Goal: Task Accomplishment & Management: Manage account settings

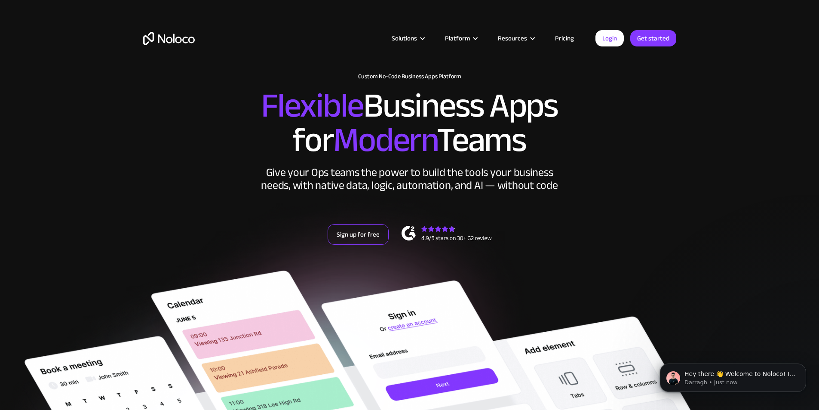
click at [363, 245] on link "Sign up for free" at bounding box center [358, 234] width 61 height 21
click at [603, 40] on link "Login" at bounding box center [610, 38] width 28 height 16
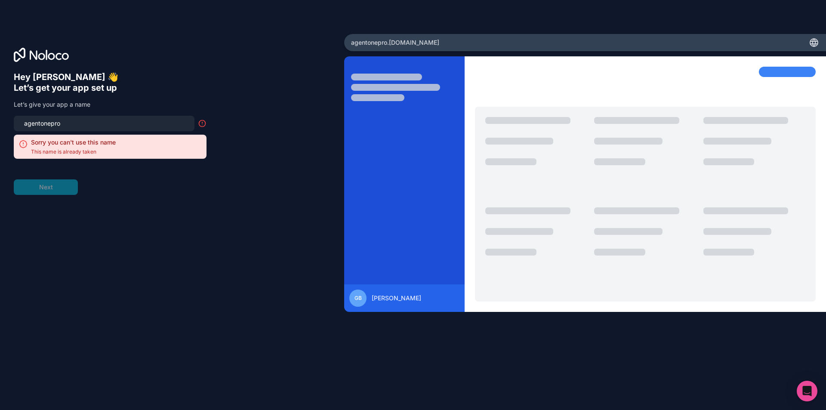
type input "agentonepro"
click at [116, 120] on input "agentonepro" at bounding box center [104, 123] width 170 height 12
click at [157, 83] on h6 "Let’s get your app set up" at bounding box center [110, 88] width 193 height 11
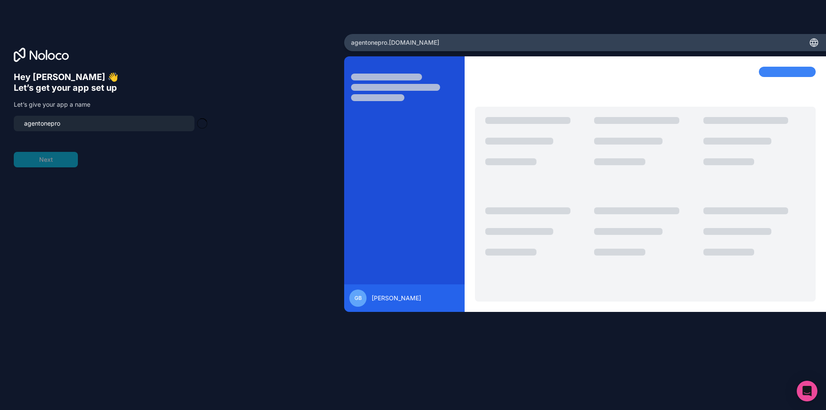
type input "agentonepro-app"
click at [783, 104] on div at bounding box center [645, 183] width 361 height 255
click at [806, 394] on icon "Open Intercom Messenger" at bounding box center [806, 390] width 11 height 11
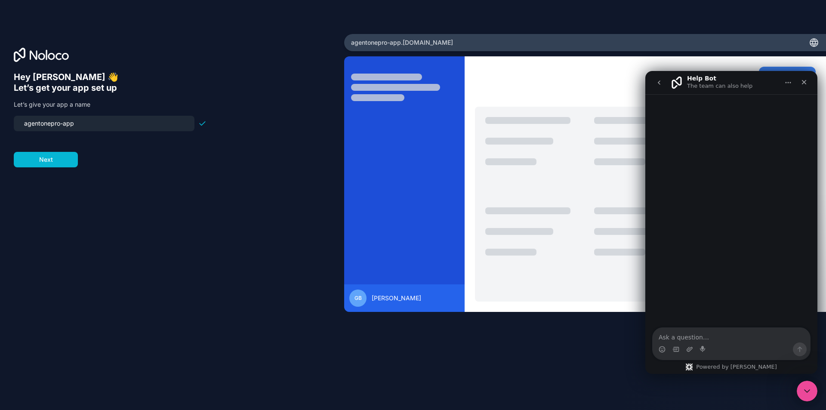
click at [470, 323] on div "GB Gavin Butler" at bounding box center [585, 215] width 482 height 319
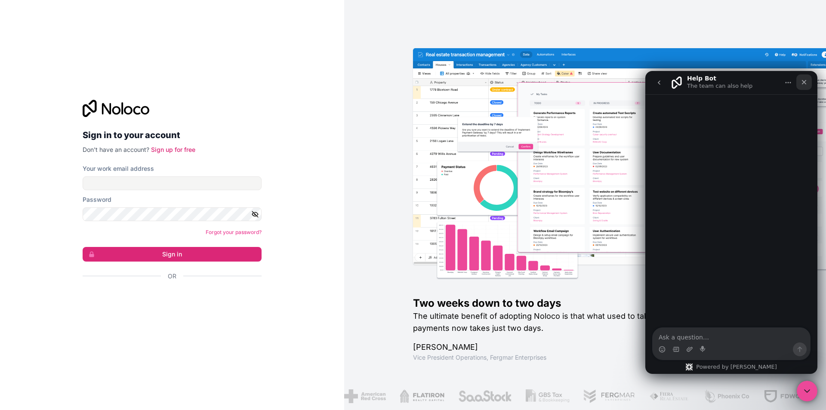
click at [808, 85] on div "Close" at bounding box center [803, 81] width 15 height 15
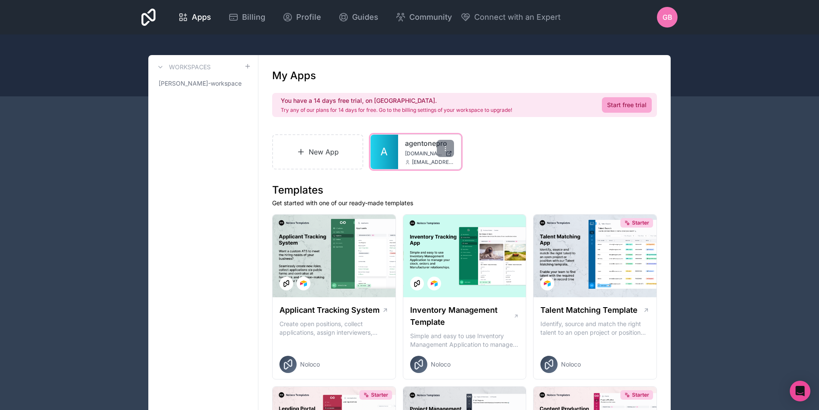
click at [410, 145] on link "agentonepro" at bounding box center [429, 143] width 49 height 10
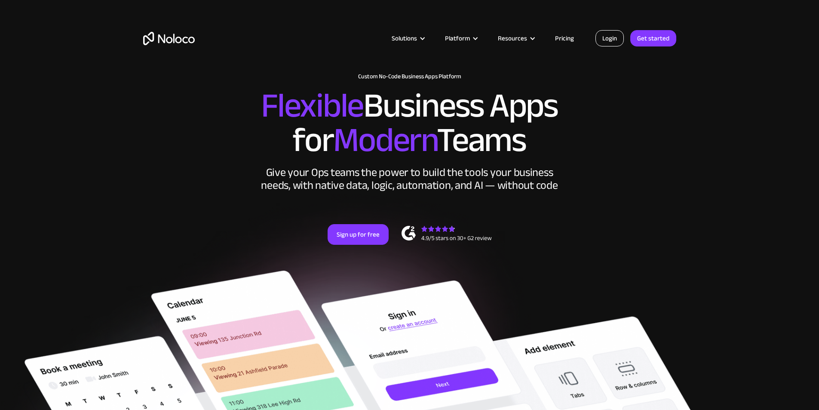
click at [610, 38] on link "Login" at bounding box center [610, 38] width 28 height 16
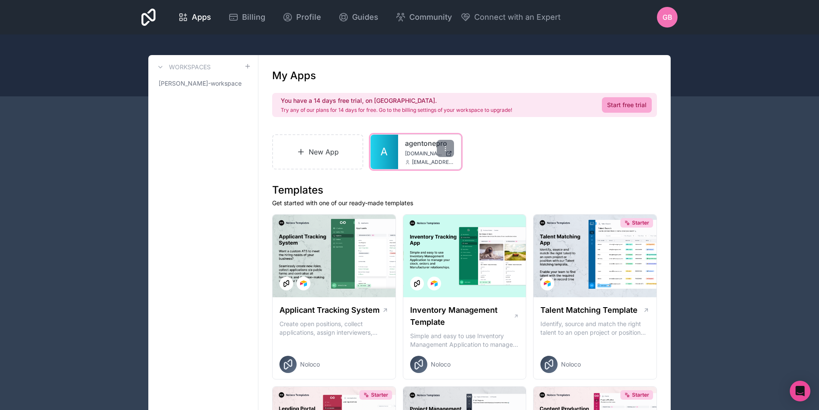
click at [416, 158] on div "agentonepro [DOMAIN_NAME] [EMAIL_ADDRESS][DOMAIN_NAME]" at bounding box center [429, 152] width 63 height 34
click at [385, 141] on link "A" at bounding box center [385, 152] width 28 height 34
